Goal: Check status: Check status

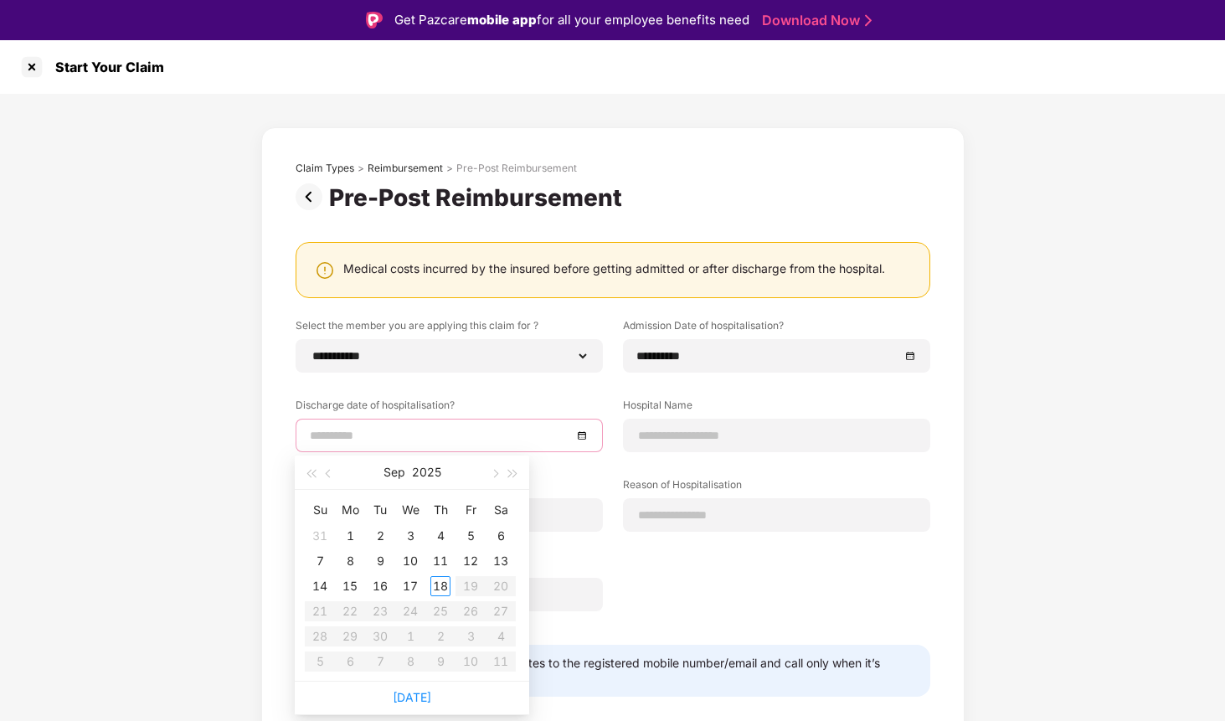
select select "**********"
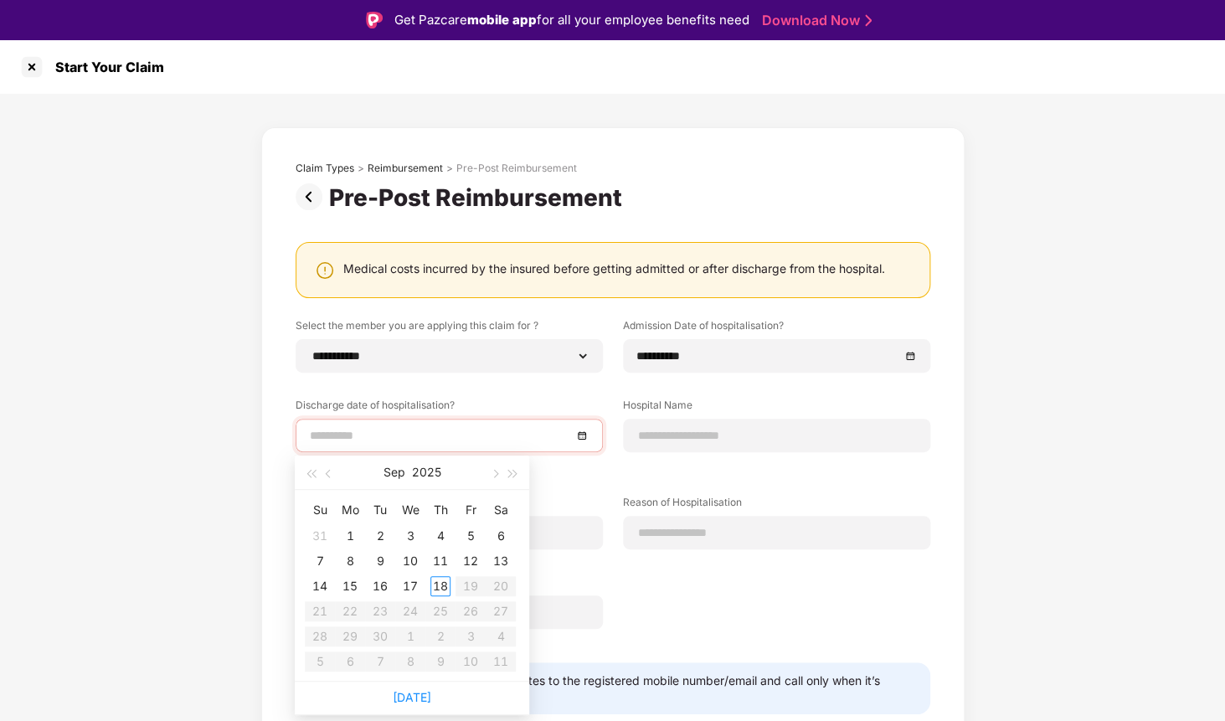
click at [312, 187] on img at bounding box center [312, 196] width 33 height 27
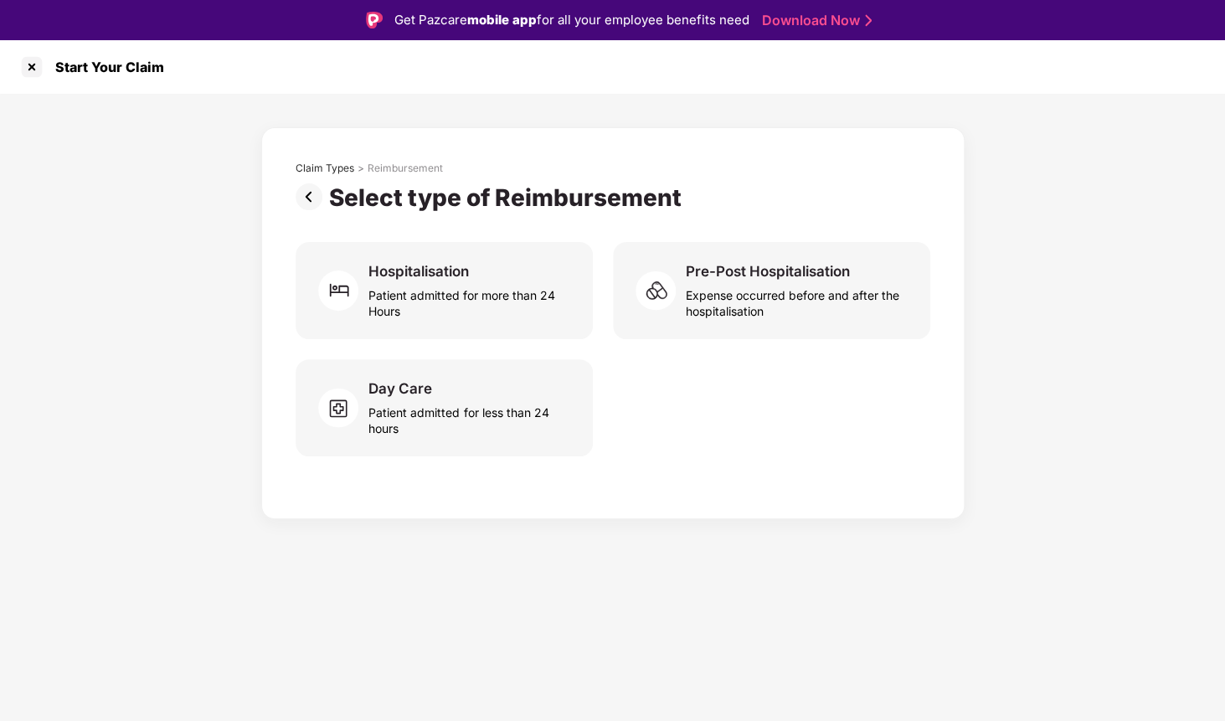
click at [312, 187] on img at bounding box center [312, 196] width 33 height 27
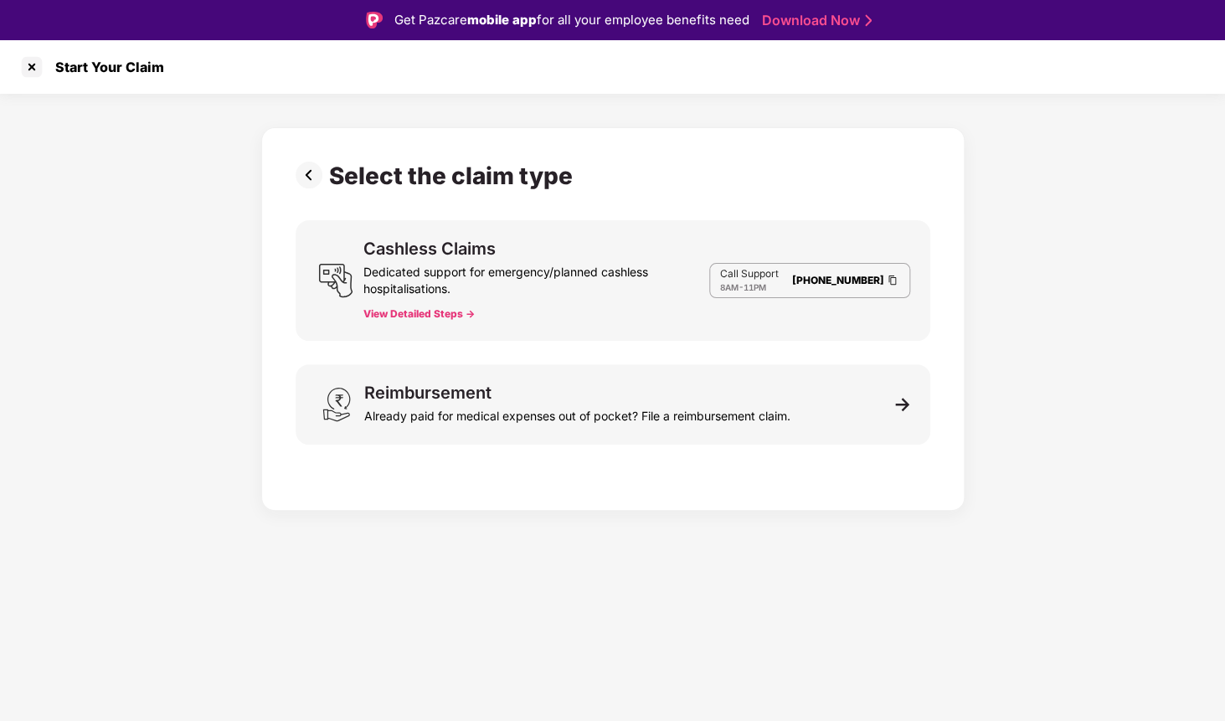
click at [312, 187] on img at bounding box center [312, 175] width 33 height 27
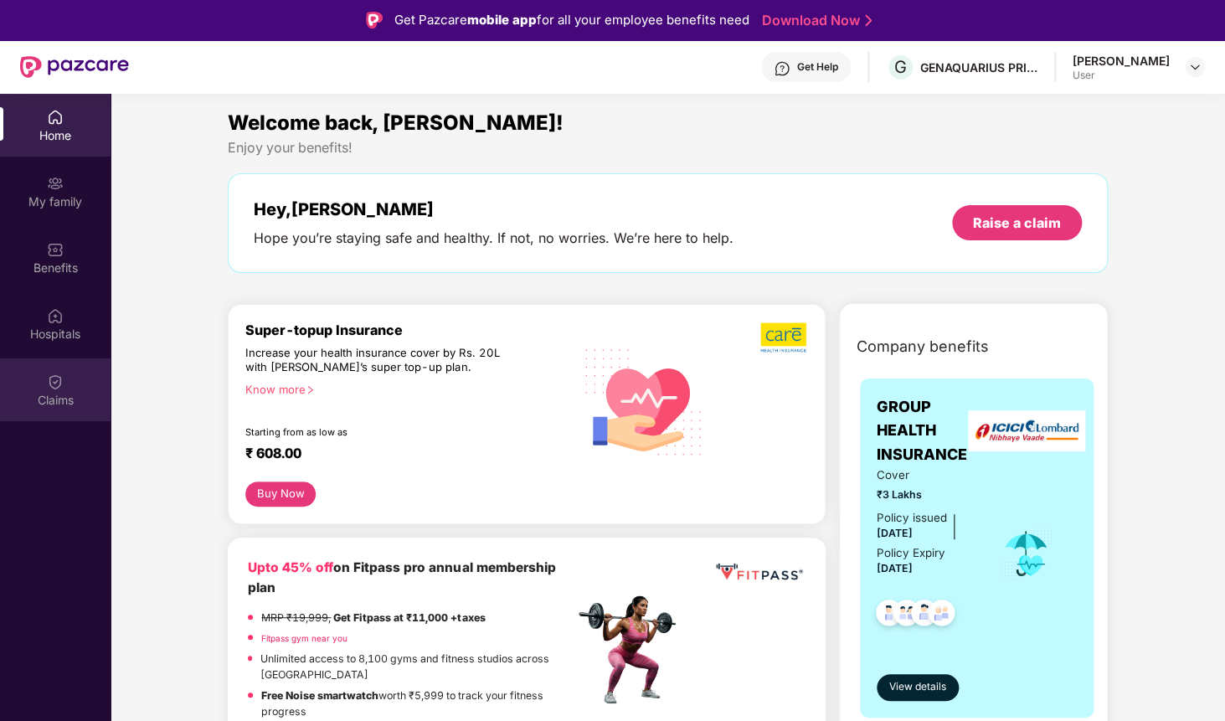
click at [5, 391] on div "Claims" at bounding box center [55, 389] width 111 height 63
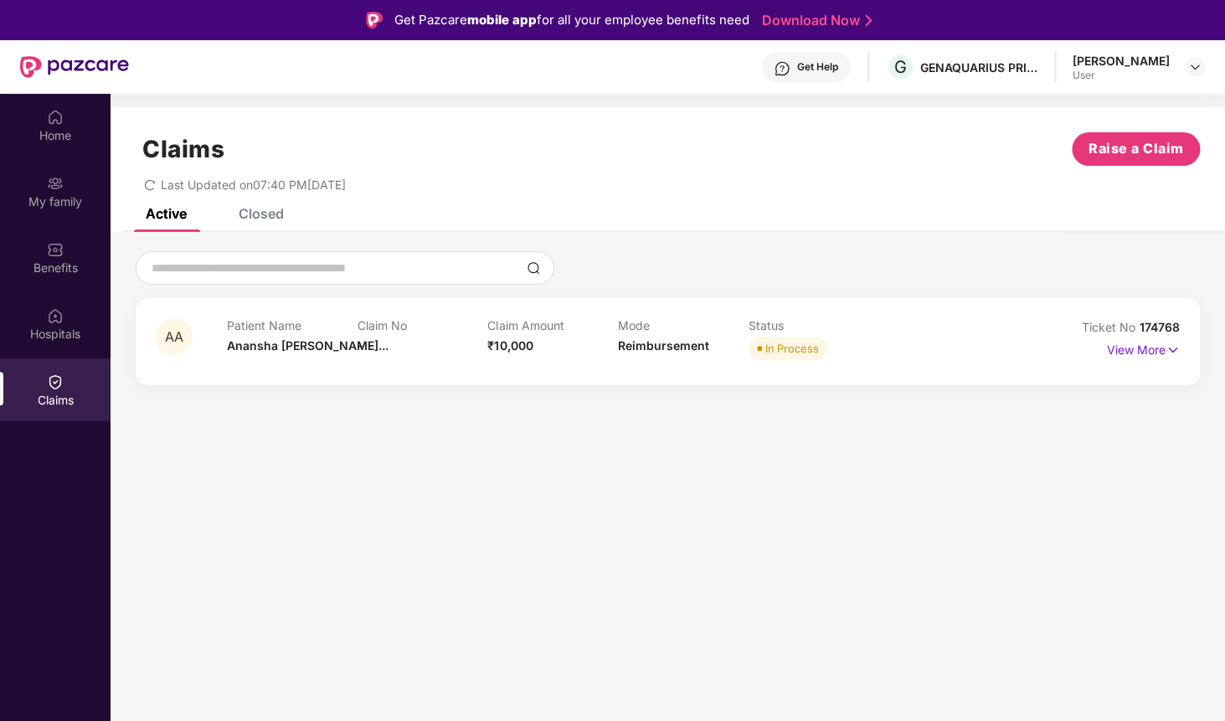
click at [276, 229] on div "Closed" at bounding box center [249, 213] width 70 height 37
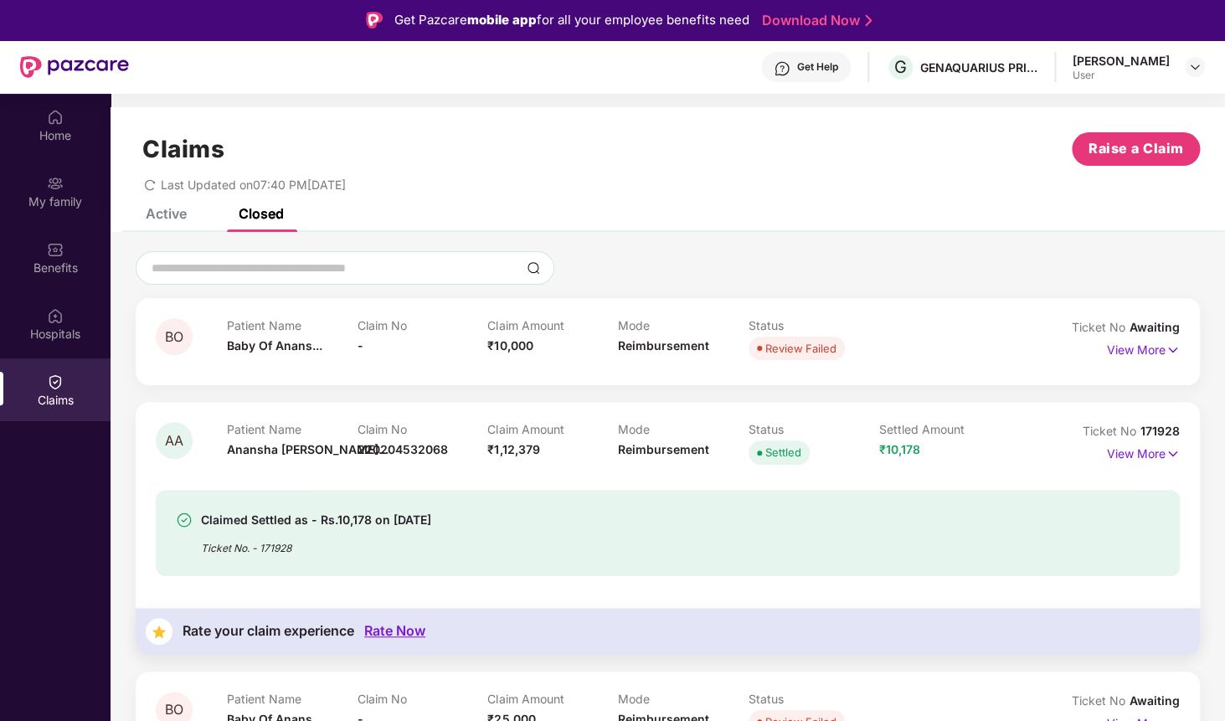
scroll to position [65, 0]
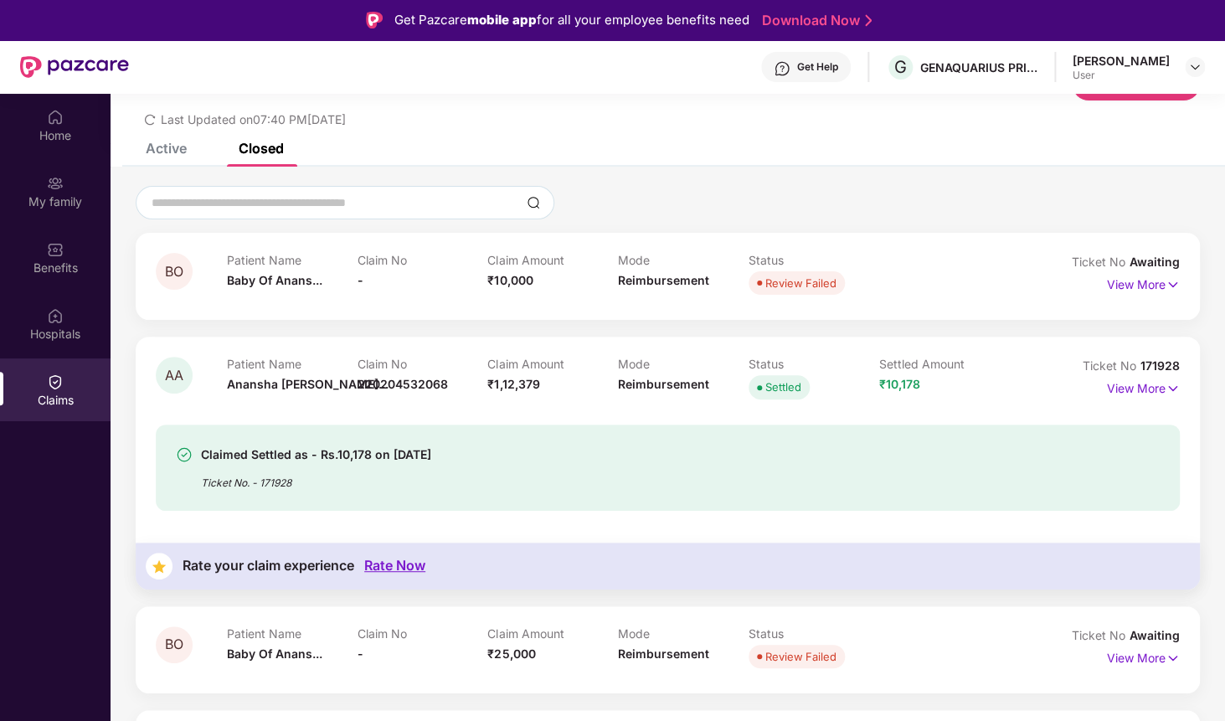
click at [178, 151] on div "Active" at bounding box center [166, 148] width 41 height 17
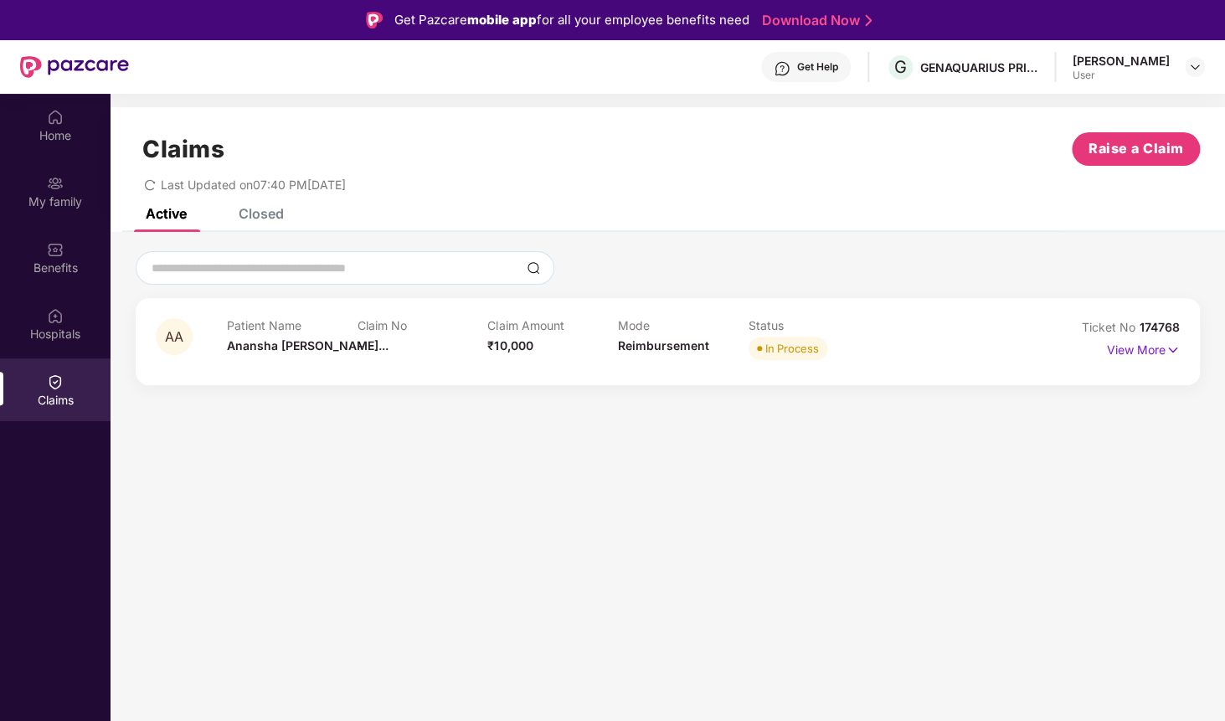
scroll to position [0, 0]
click at [346, 356] on div "Patient Name [PERSON_NAME] [PERSON_NAME]..." at bounding box center [292, 341] width 131 height 46
click at [1132, 367] on div "AA Patient Name [PERSON_NAME] [PERSON_NAME]... Claim No - Claim Amount ₹10,000 …" at bounding box center [668, 341] width 1064 height 87
click at [1126, 356] on p "View More" at bounding box center [1143, 348] width 73 height 23
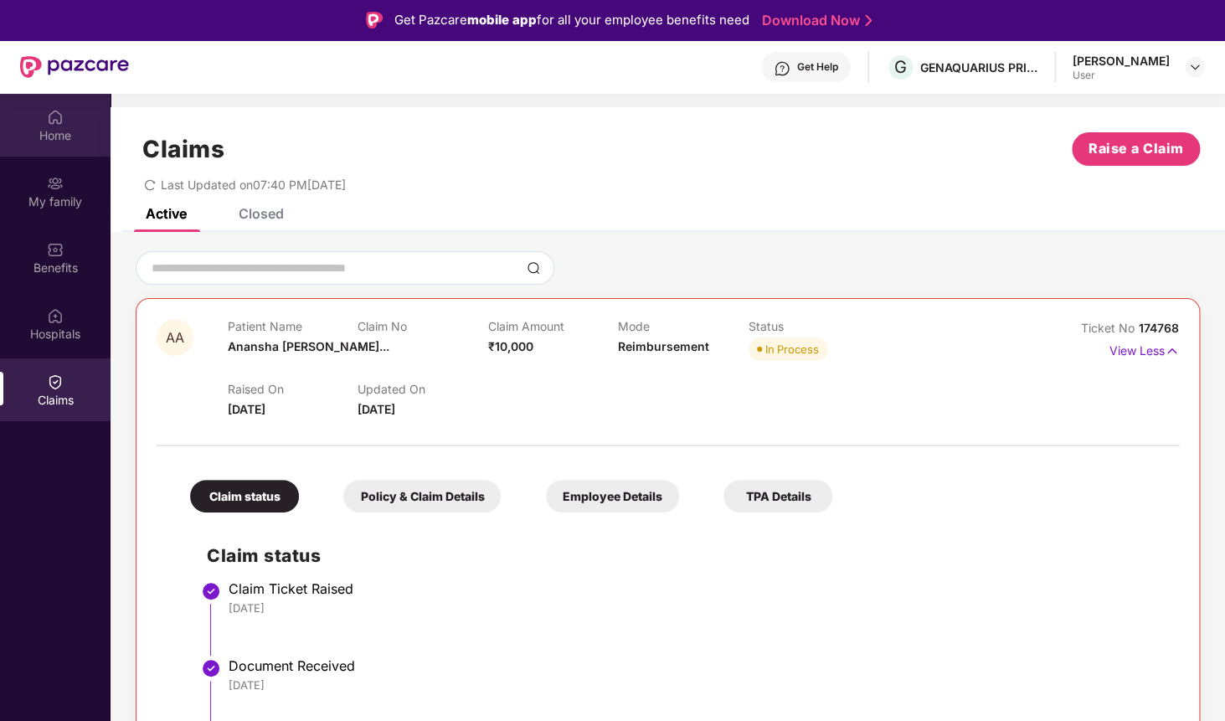
click at [47, 135] on div "Home" at bounding box center [55, 135] width 111 height 17
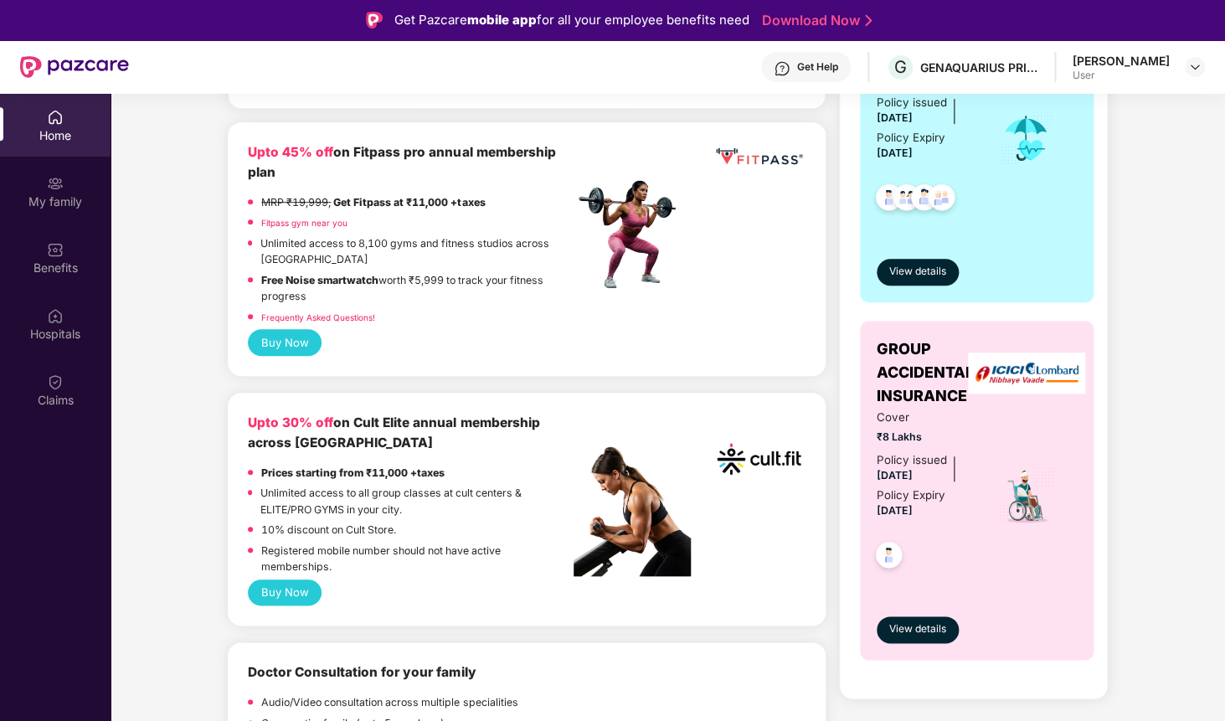
scroll to position [435, 0]
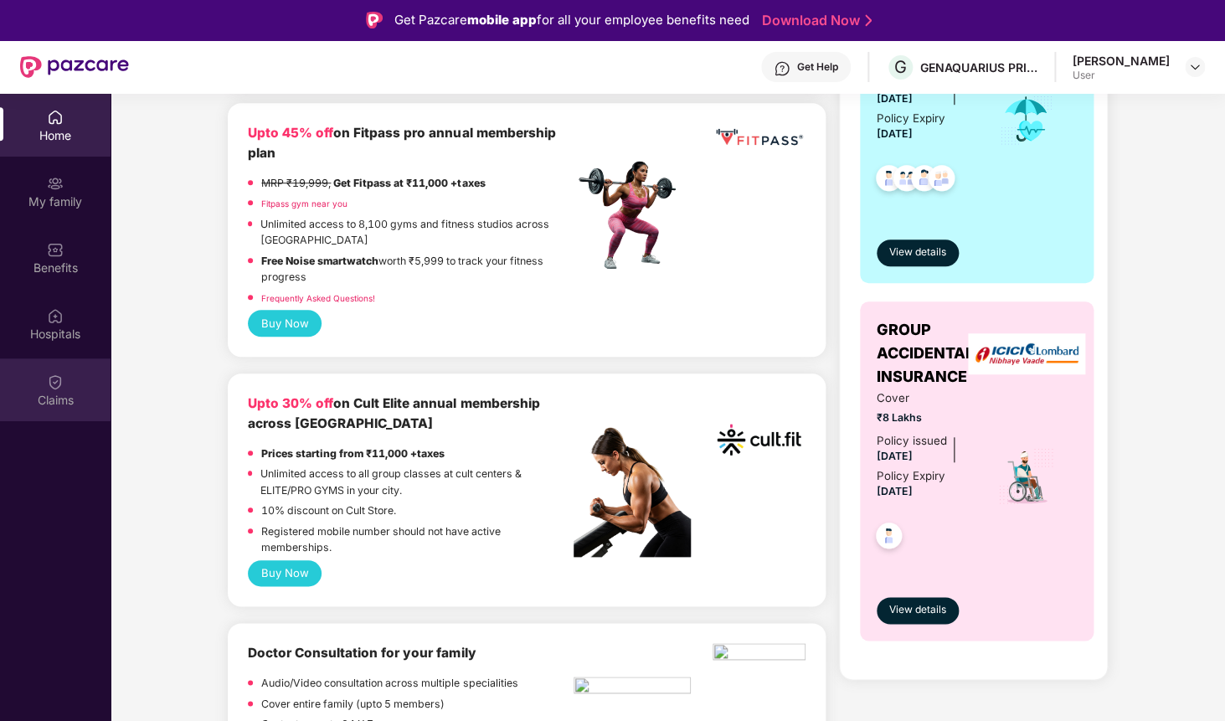
click at [87, 411] on div "Claims" at bounding box center [55, 389] width 111 height 63
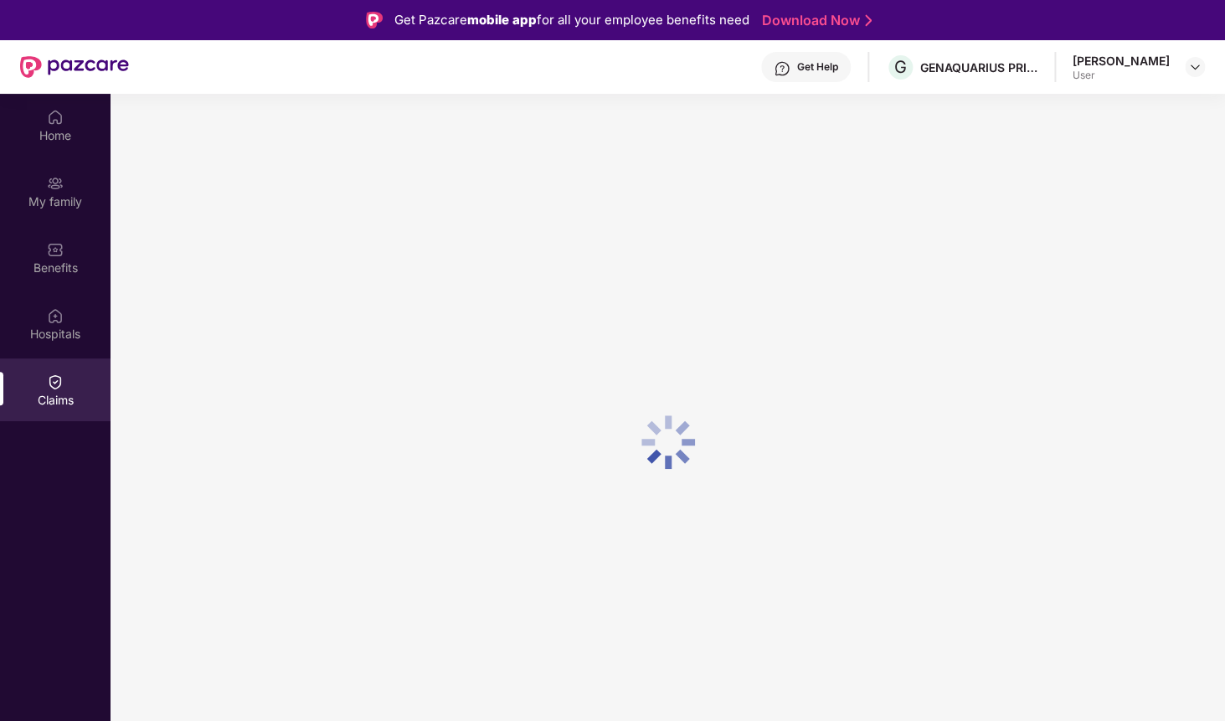
scroll to position [0, 0]
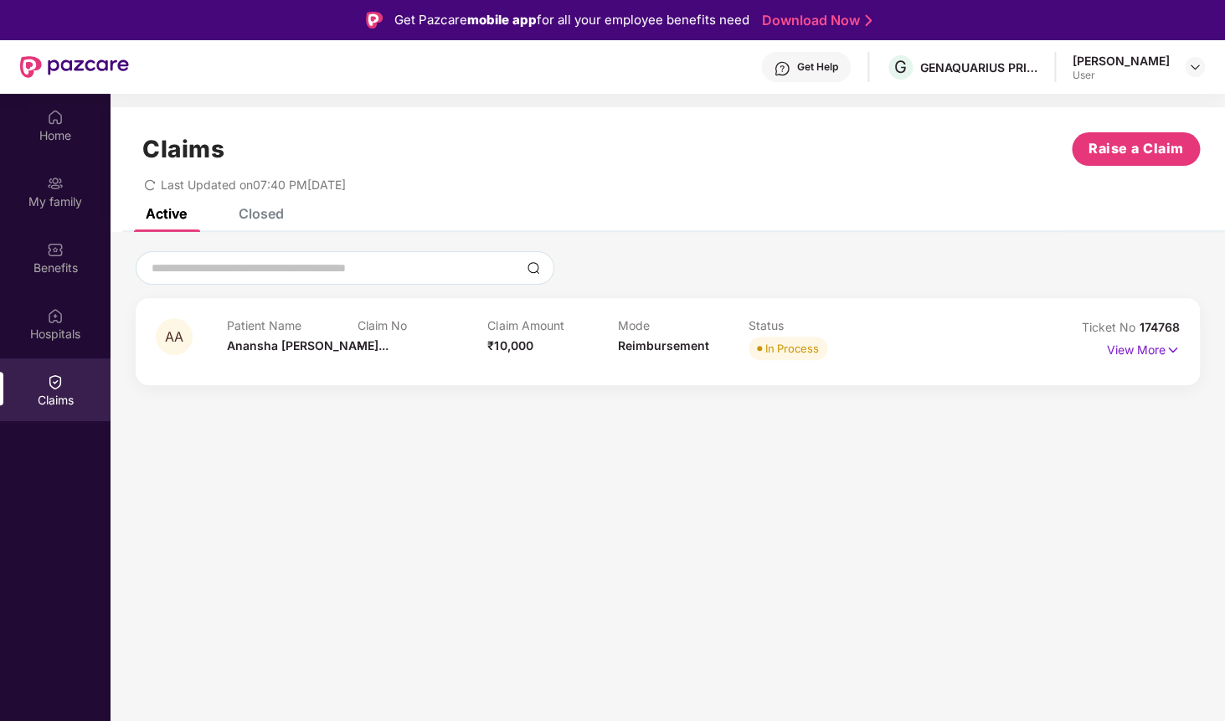
click at [260, 224] on div "Closed" at bounding box center [249, 213] width 70 height 37
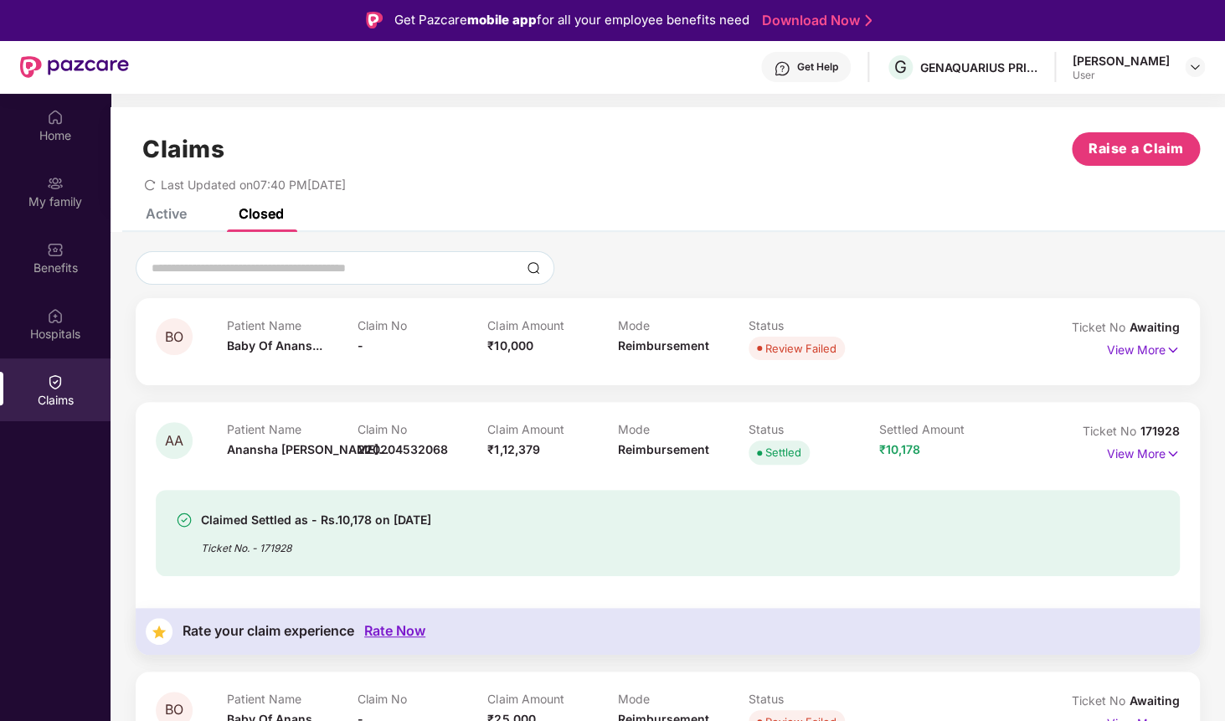
scroll to position [65, 0]
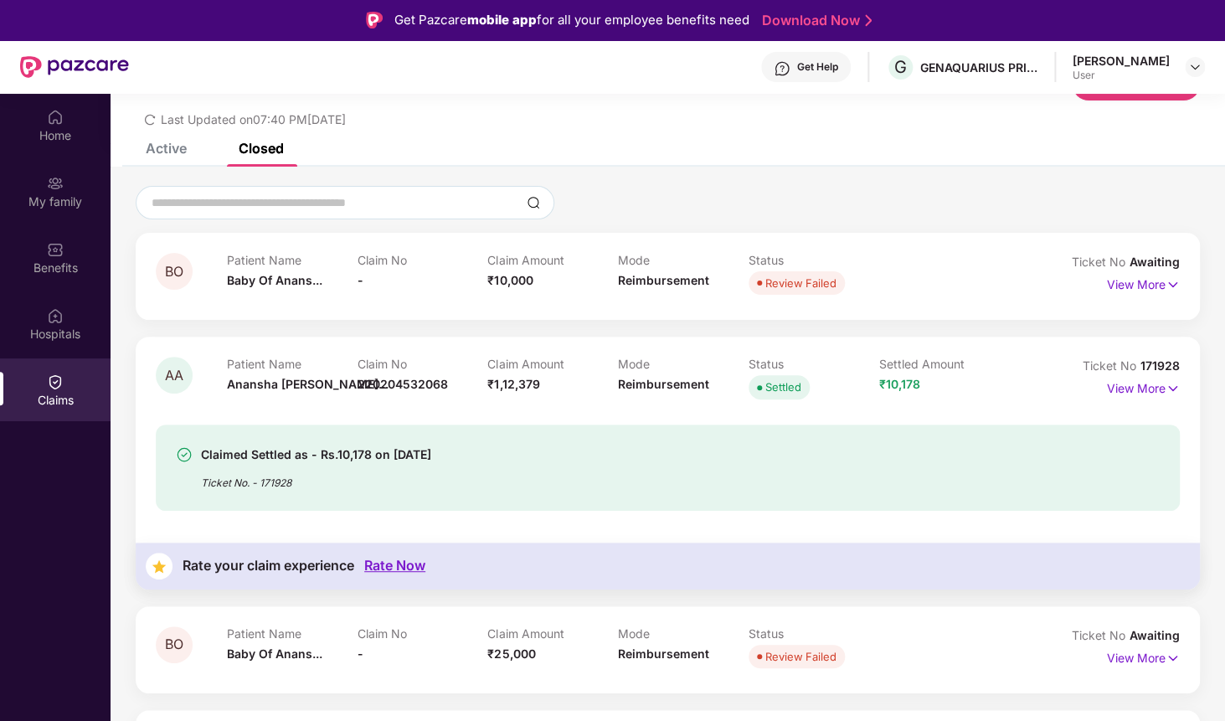
click at [300, 397] on div "Patient Name [PERSON_NAME] [PERSON_NAME]..." at bounding box center [292, 380] width 131 height 46
click at [1139, 387] on p "View More" at bounding box center [1143, 386] width 73 height 23
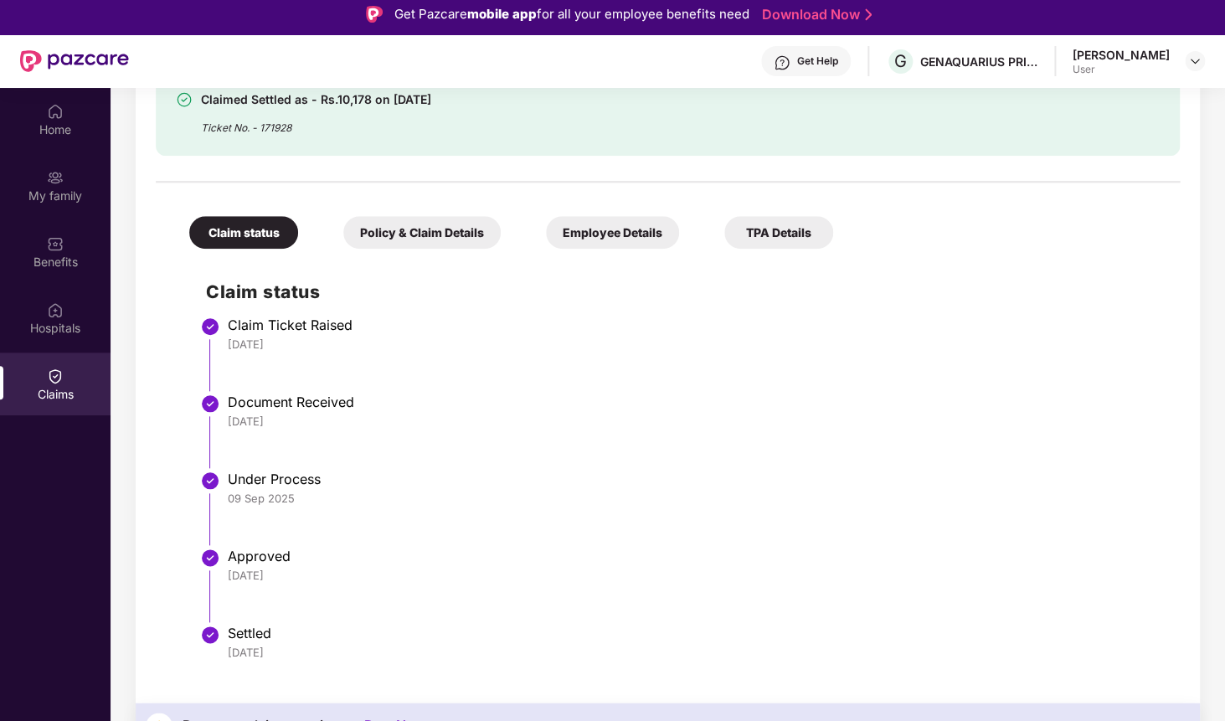
scroll to position [459, 0]
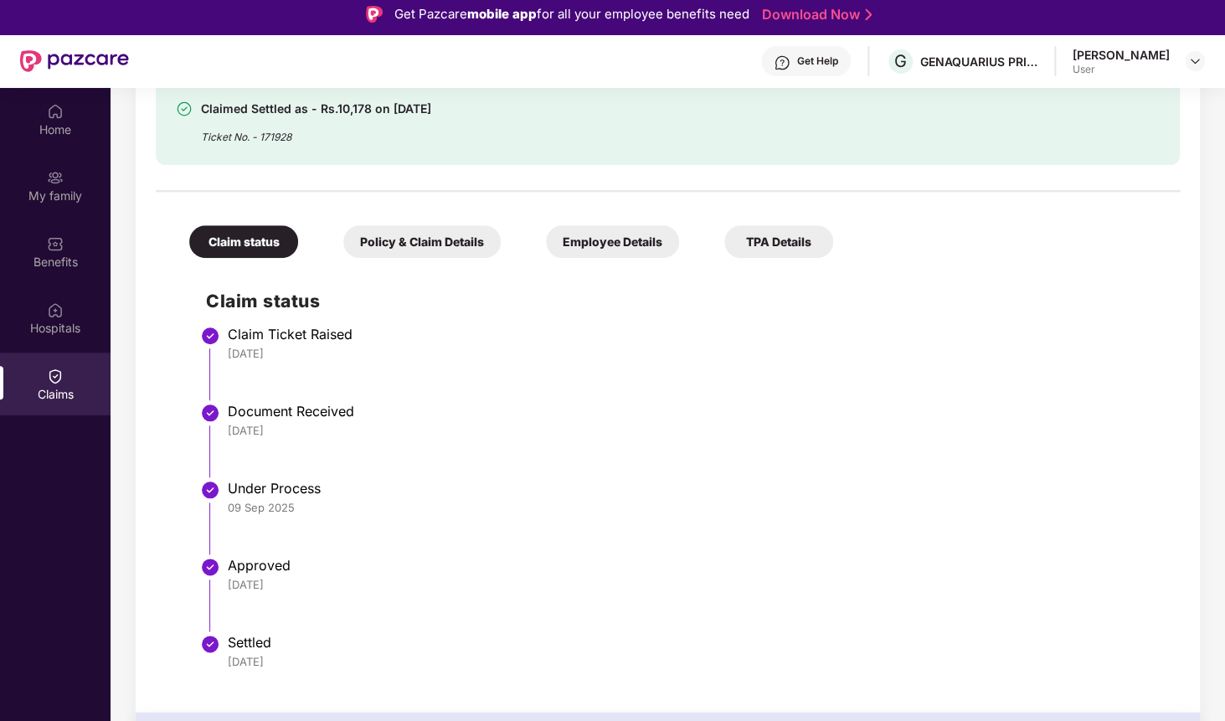
click at [410, 248] on div "Policy & Claim Details" at bounding box center [421, 241] width 157 height 33
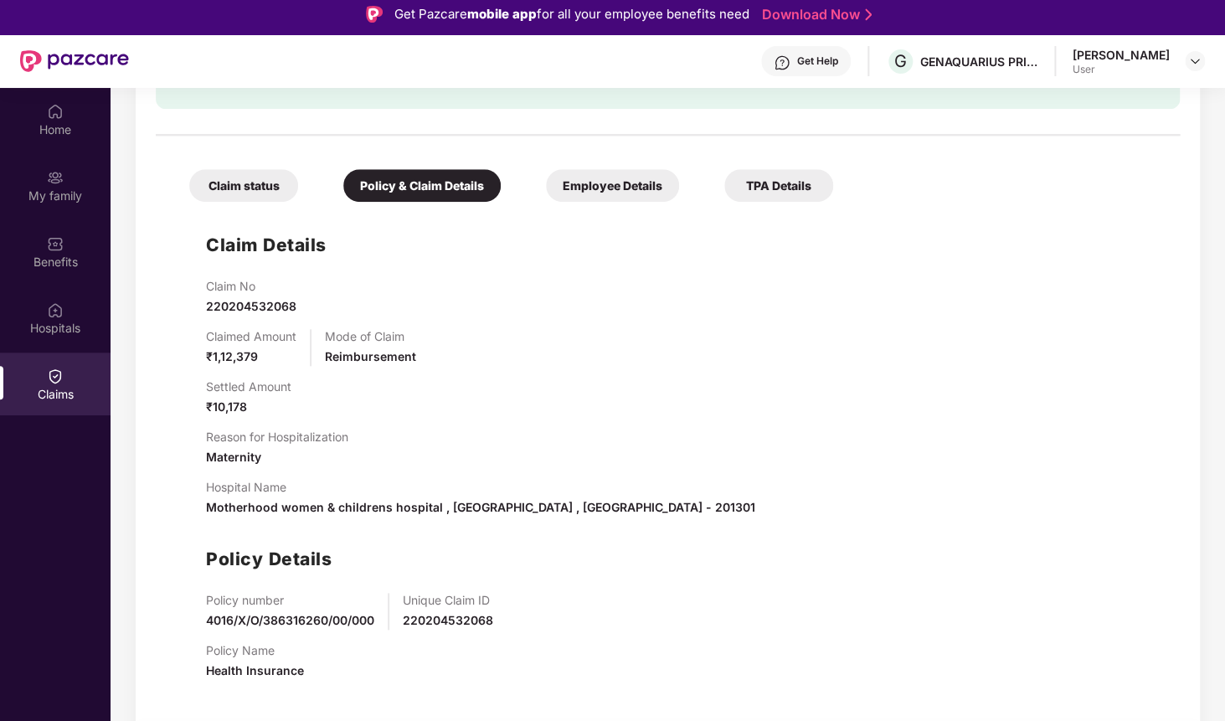
click at [559, 198] on div "Employee Details" at bounding box center [612, 185] width 133 height 33
